Goal: Find specific page/section: Find specific page/section

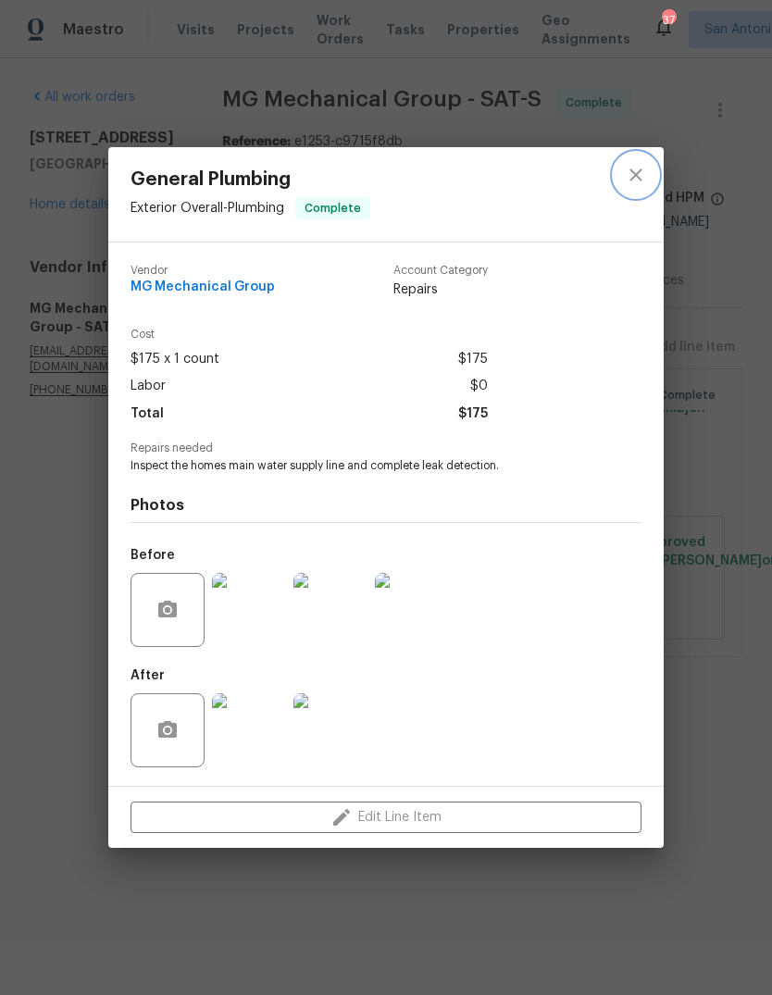
click at [620, 179] on button "close" at bounding box center [636, 175] width 44 height 44
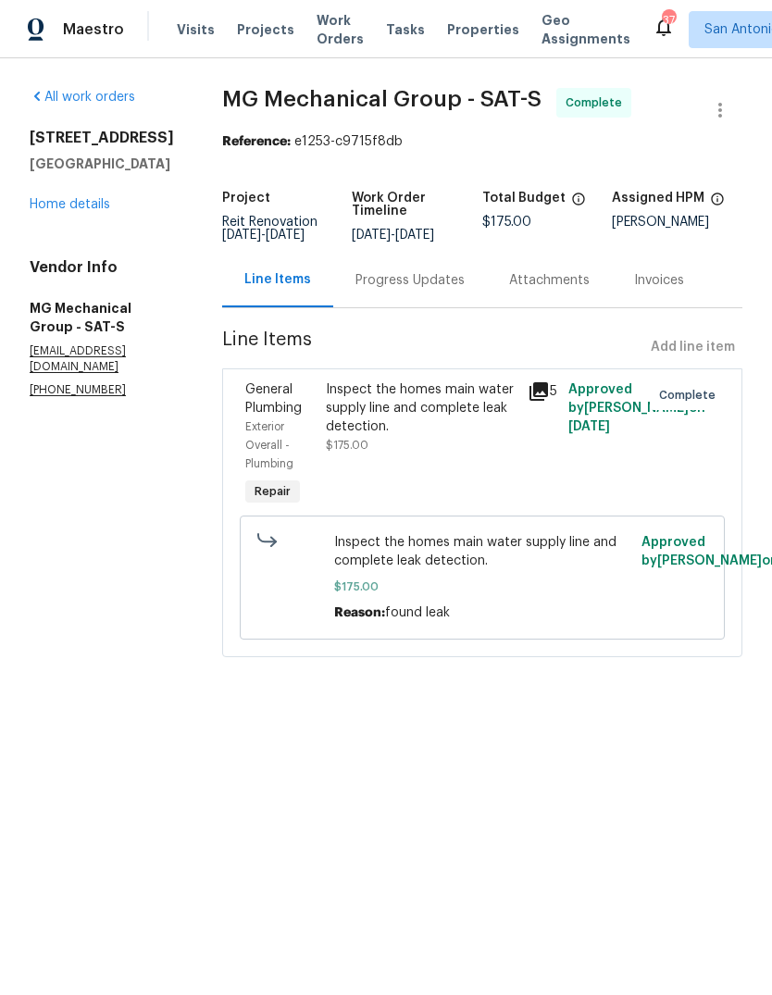
click at [56, 207] on link "Home details" at bounding box center [70, 204] width 81 height 13
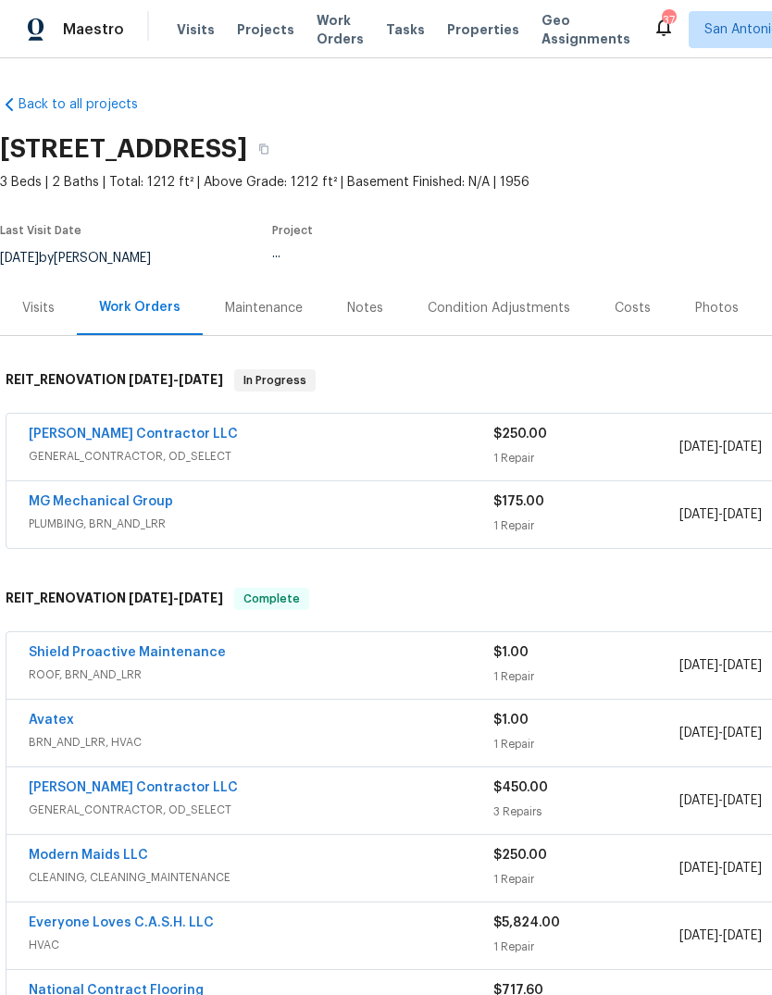
click at [53, 103] on link "Back to all projects" at bounding box center [89, 104] width 178 height 19
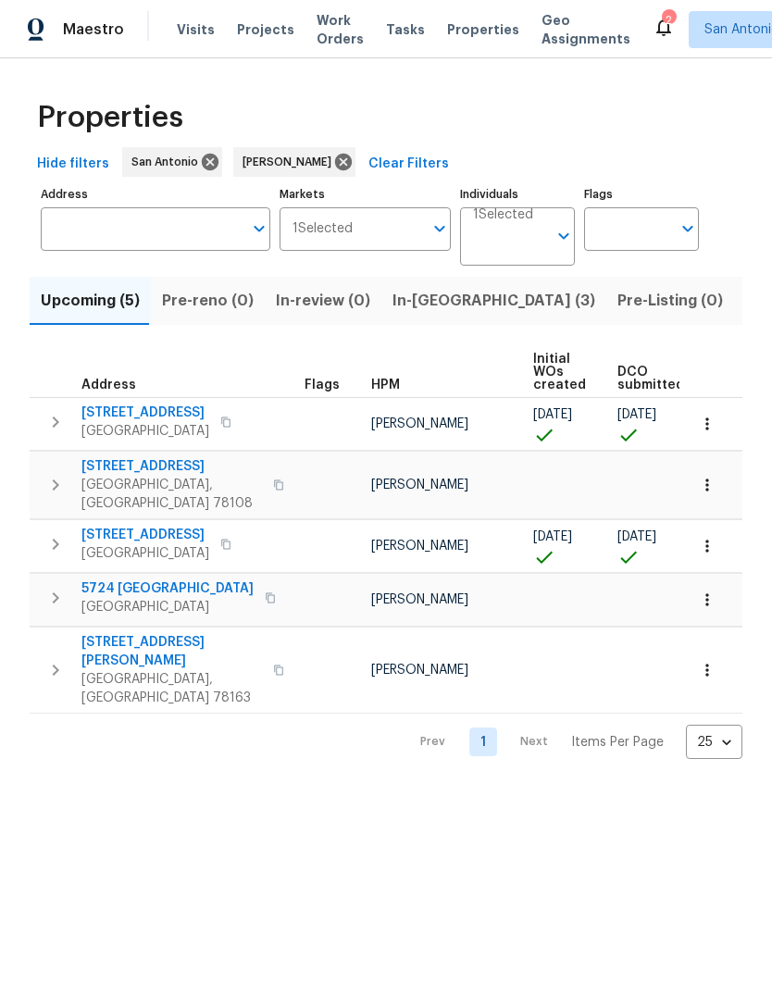
click at [617, 300] on span "Pre-Listing (0)" at bounding box center [670, 301] width 106 height 26
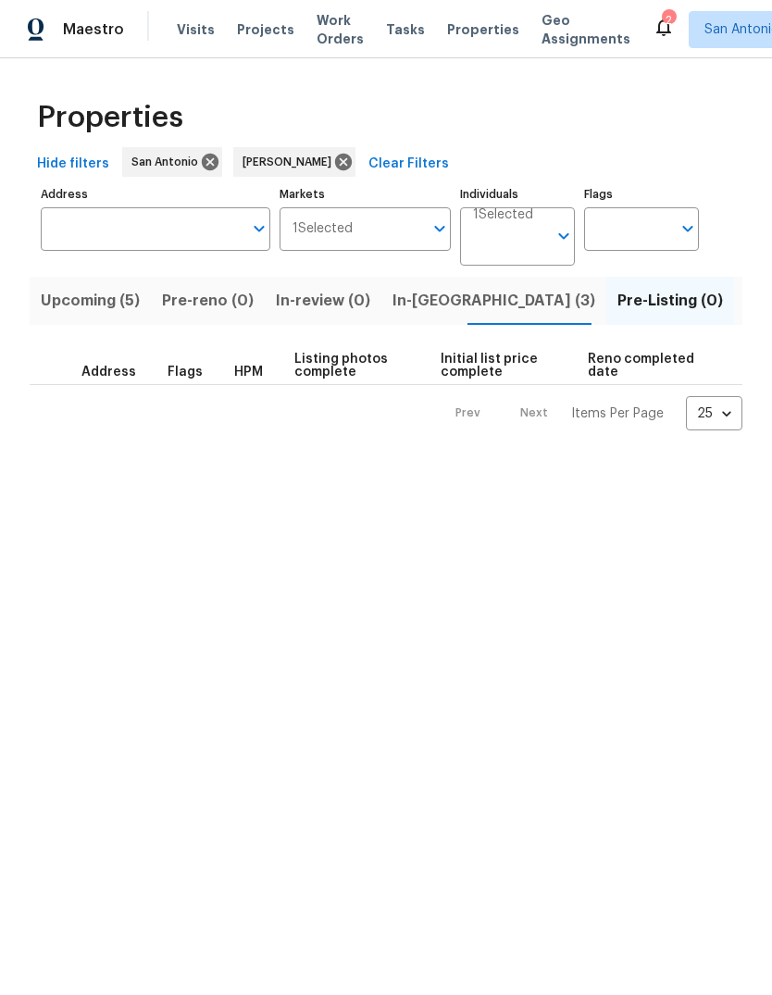
click at [424, 296] on span "In-[GEOGRAPHIC_DATA] (3)" at bounding box center [493, 301] width 203 height 26
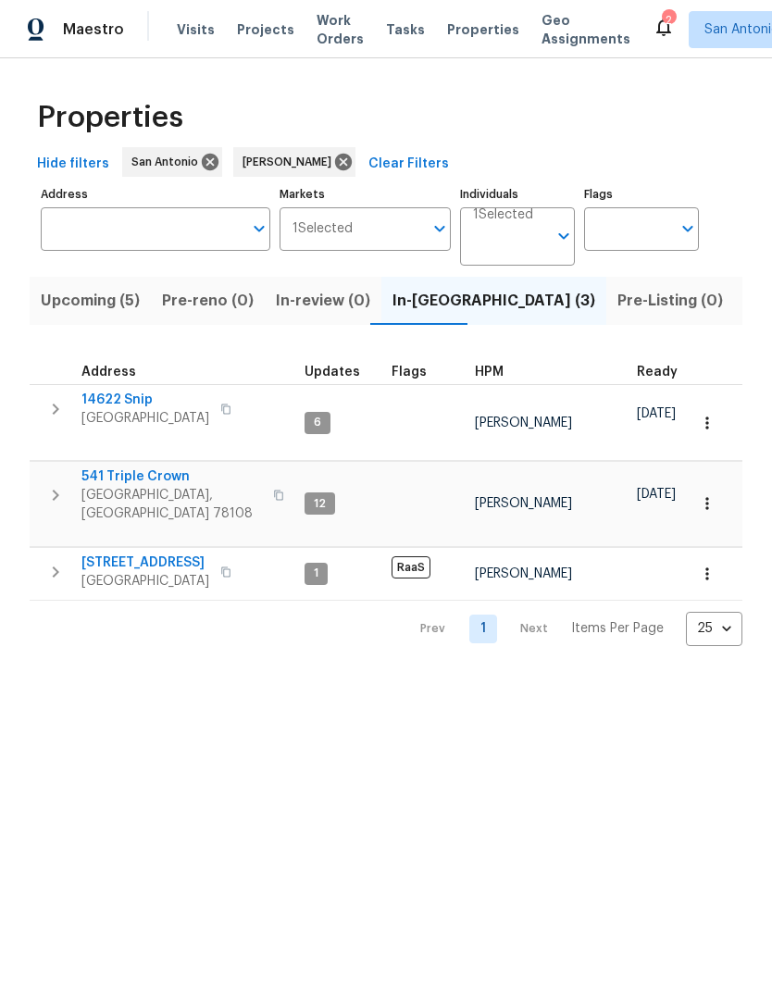
click at [109, 405] on span "14622 Snip" at bounding box center [145, 400] width 128 height 19
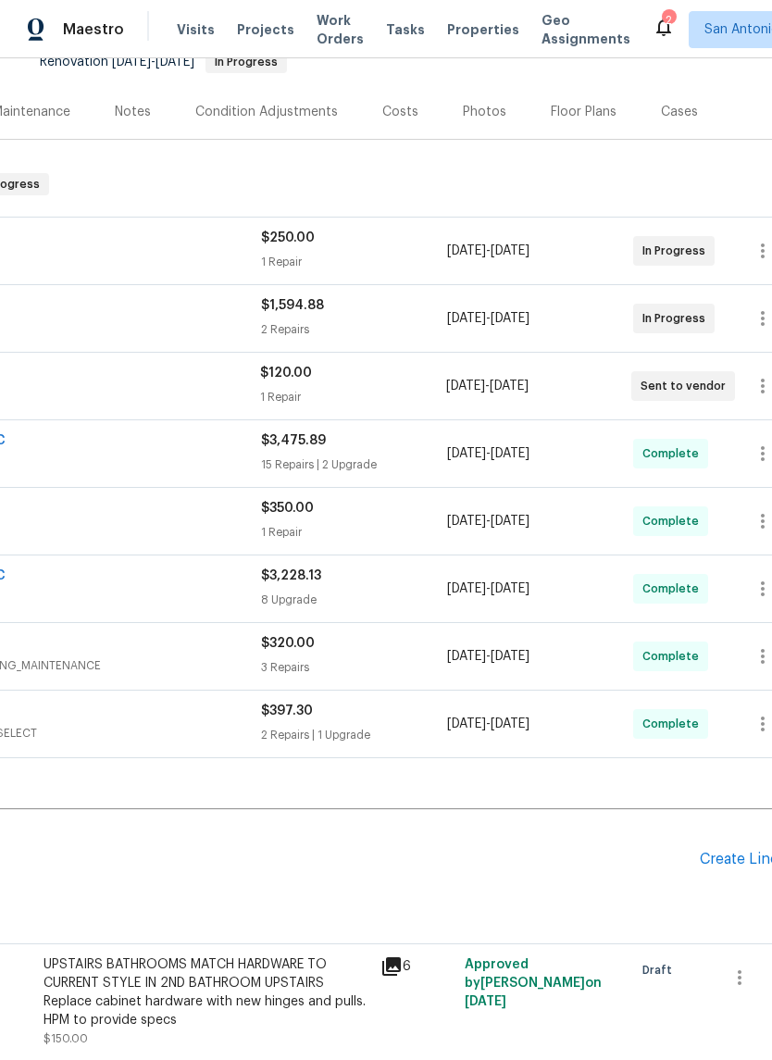
scroll to position [180, 233]
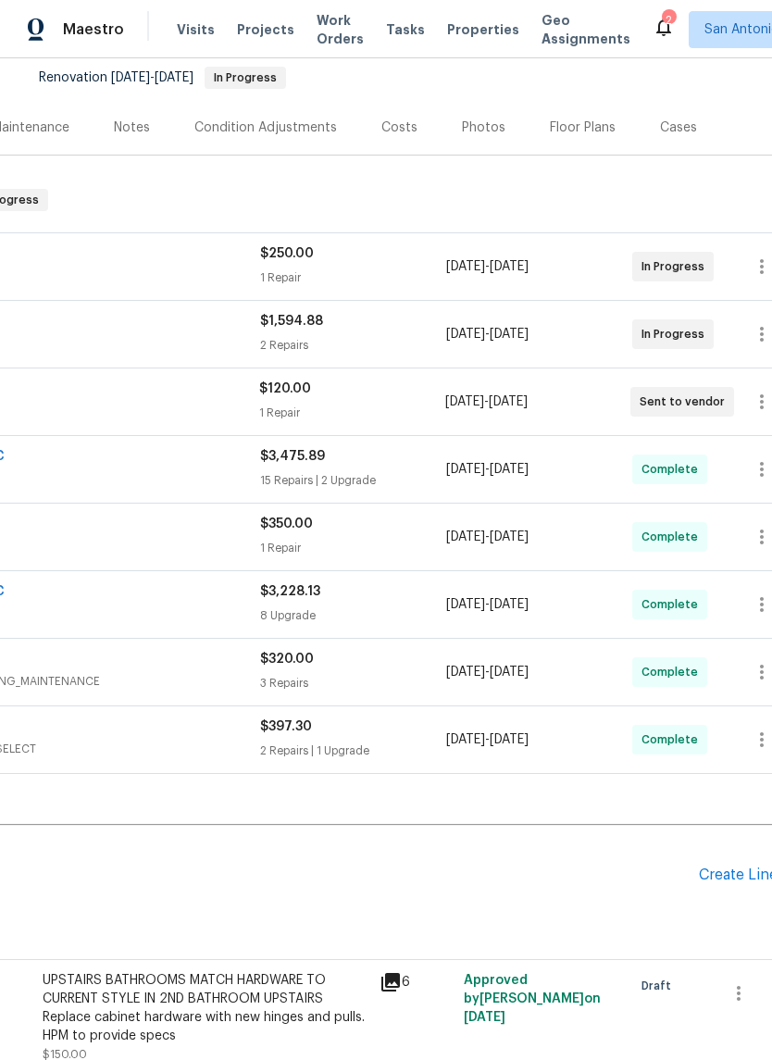
click at [478, 121] on div "Photos" at bounding box center [484, 127] width 44 height 19
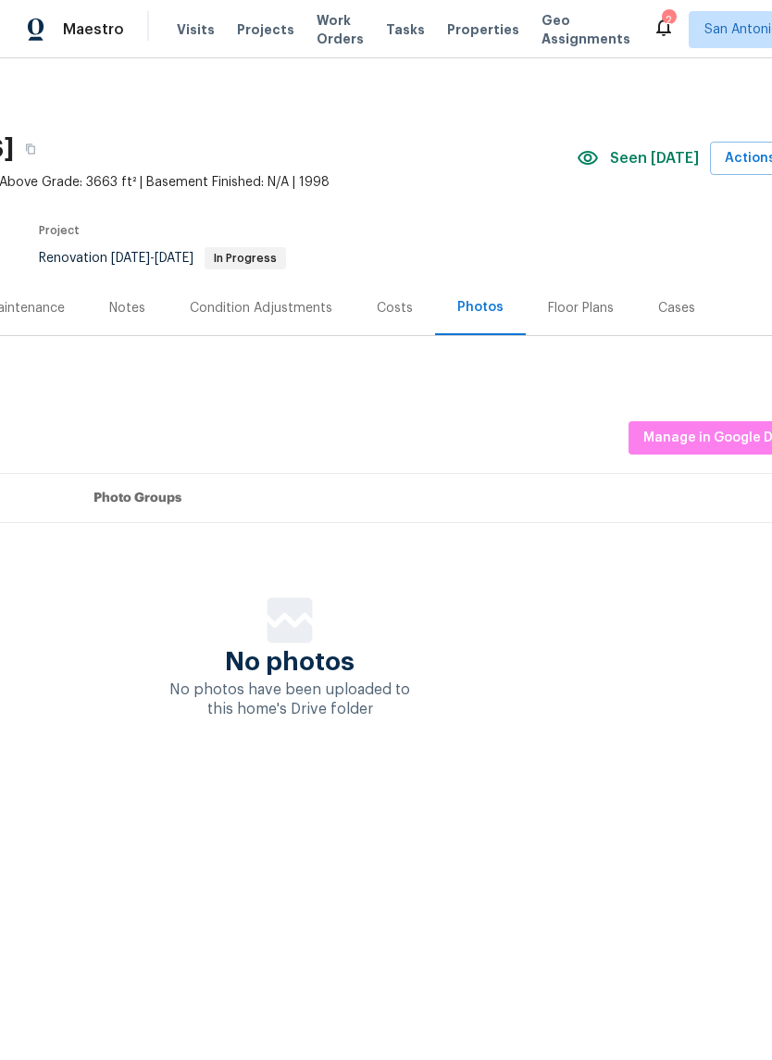
click at [705, 439] on span "Manage in Google Drive" at bounding box center [720, 438] width 155 height 23
